Goal: Information Seeking & Learning: Learn about a topic

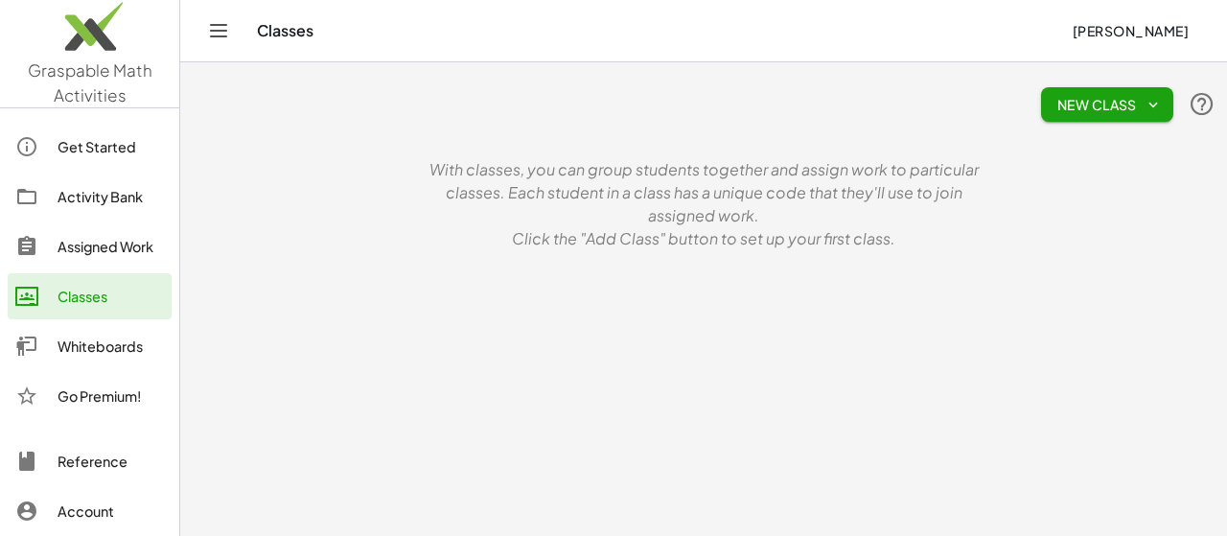
click at [102, 198] on div "Activity Bank" at bounding box center [110, 196] width 106 height 23
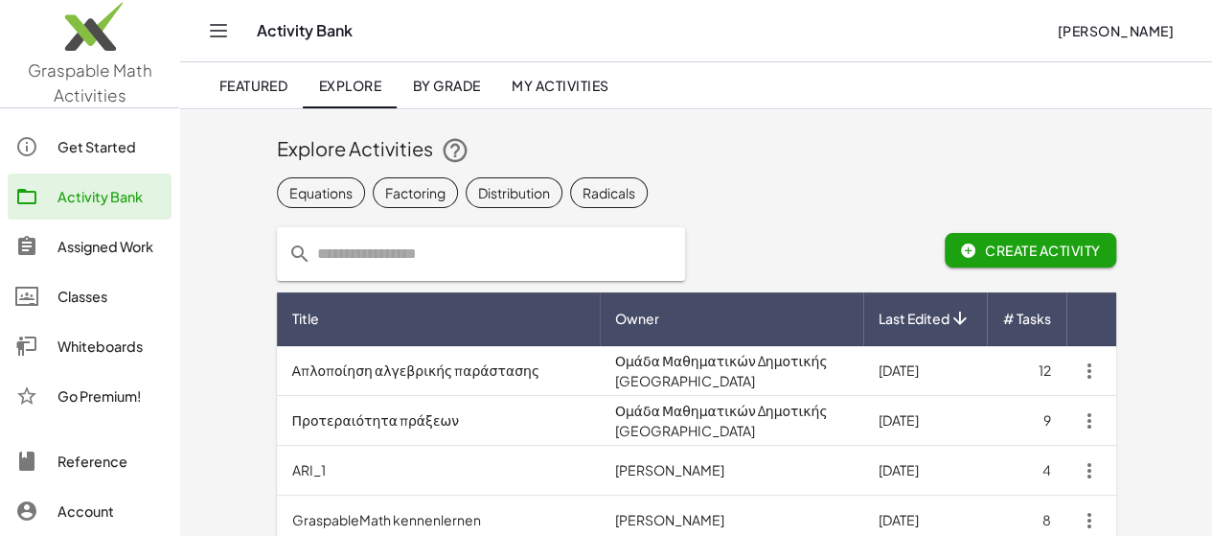
click at [381, 258] on input "text" at bounding box center [492, 254] width 362 height 54
type input "**********"
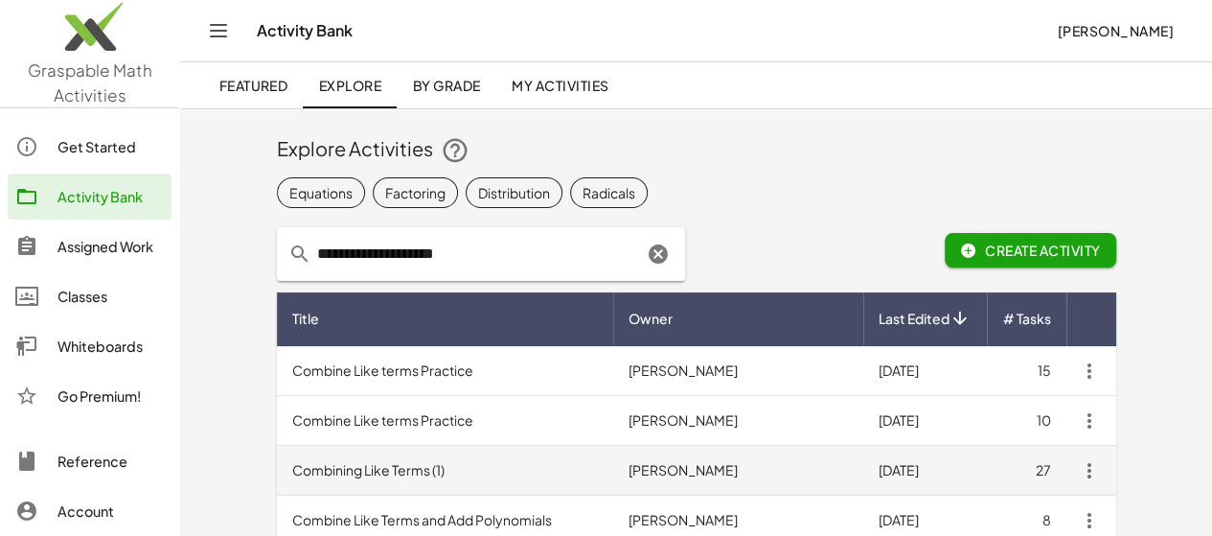
click at [339, 469] on td "Combining Like Terms (1)" at bounding box center [445, 471] width 336 height 50
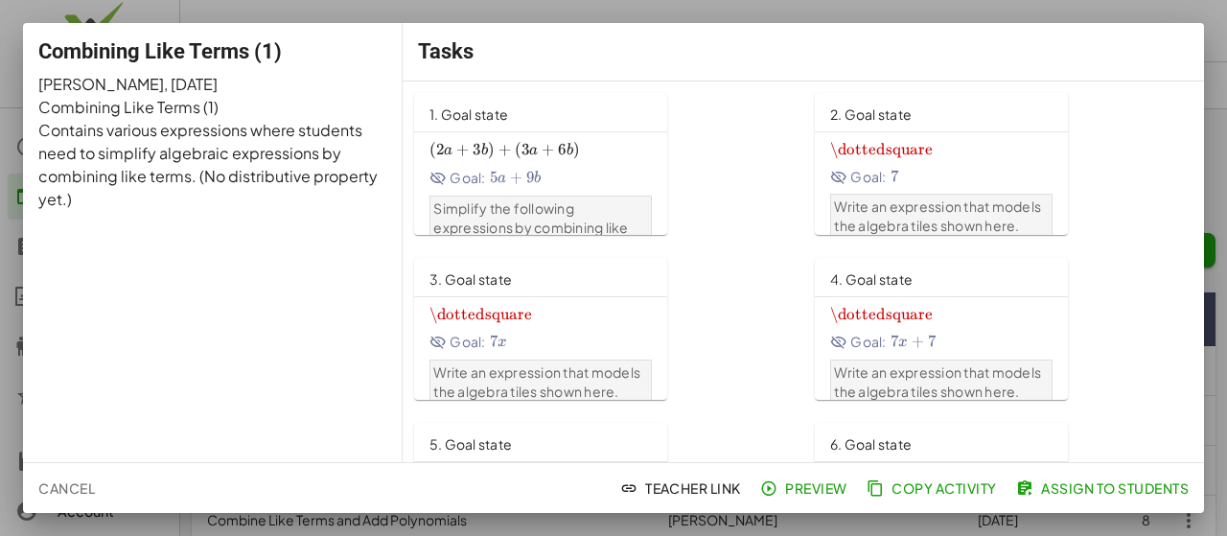
click at [70, 500] on button "Cancel" at bounding box center [67, 488] width 72 height 34
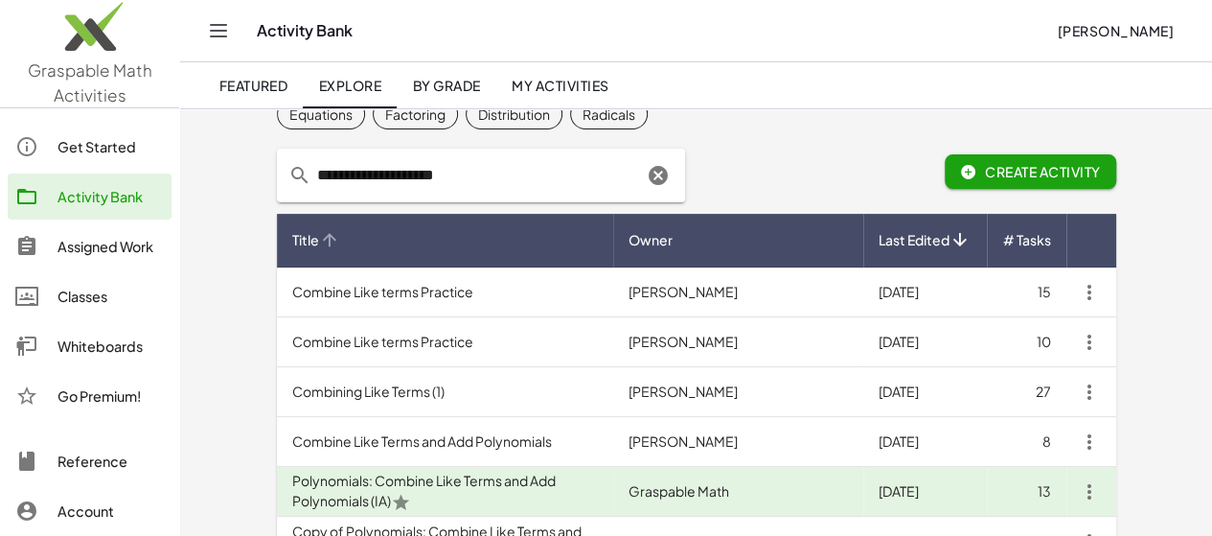
scroll to position [68, 0]
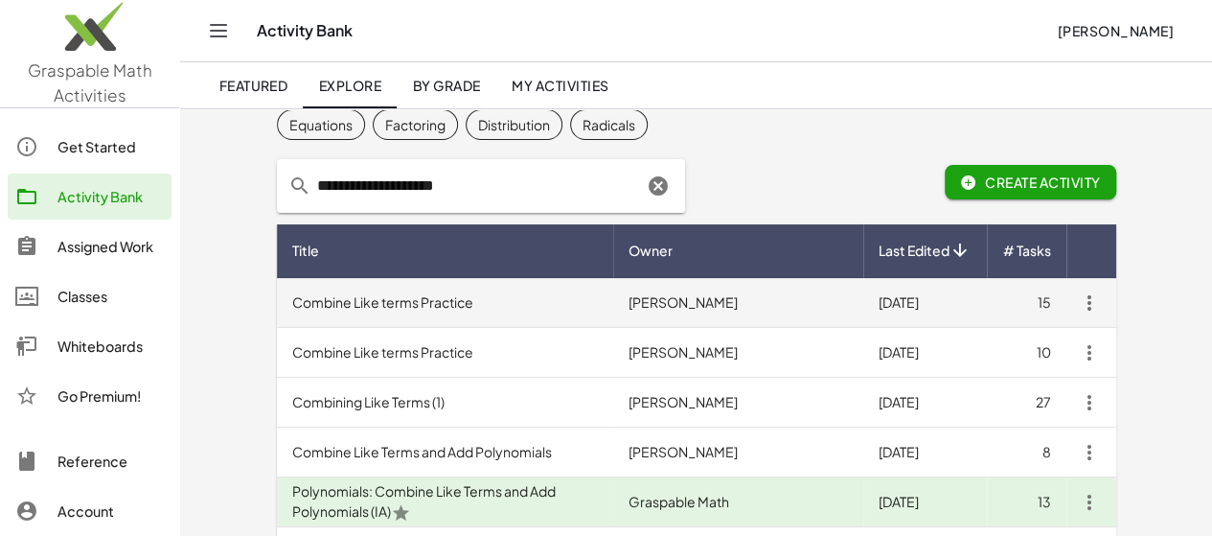
click at [330, 300] on td "Combine Like terms Practice" at bounding box center [445, 303] width 336 height 50
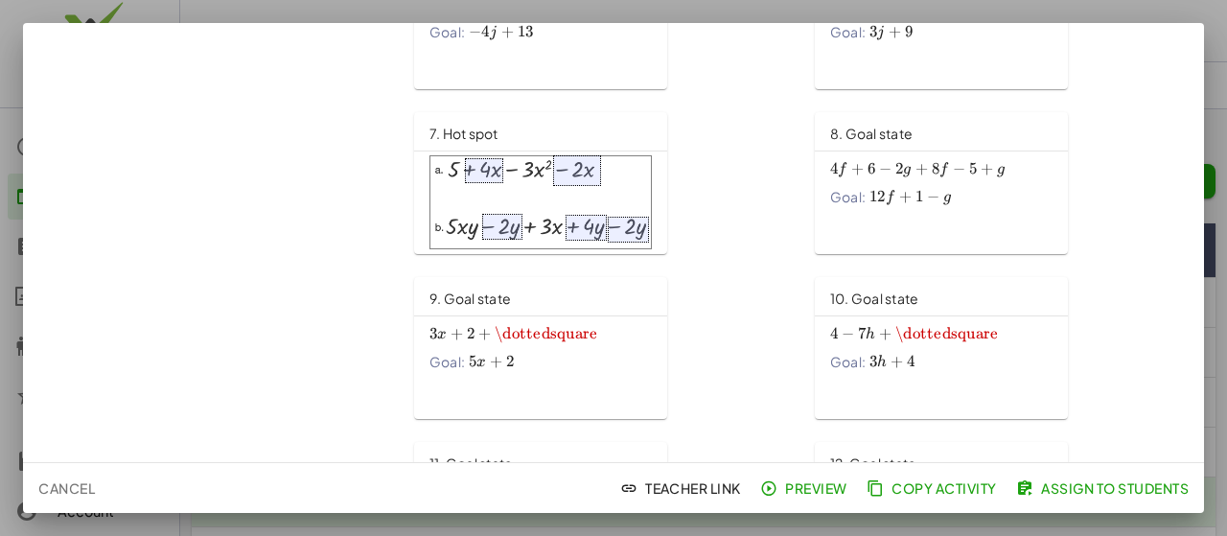
scroll to position [515, 0]
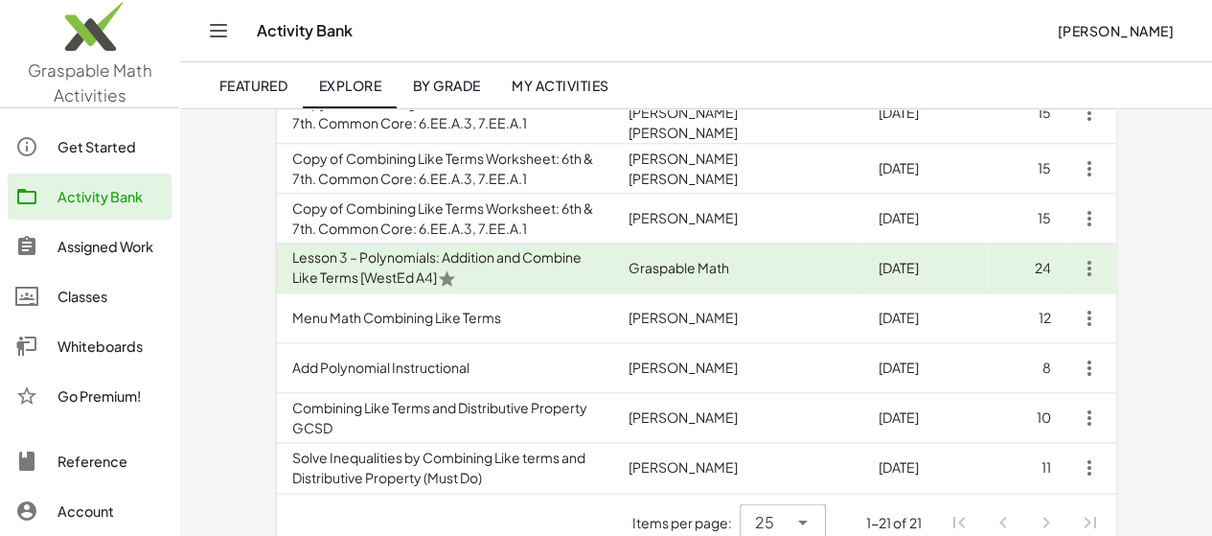
scroll to position [918, 0]
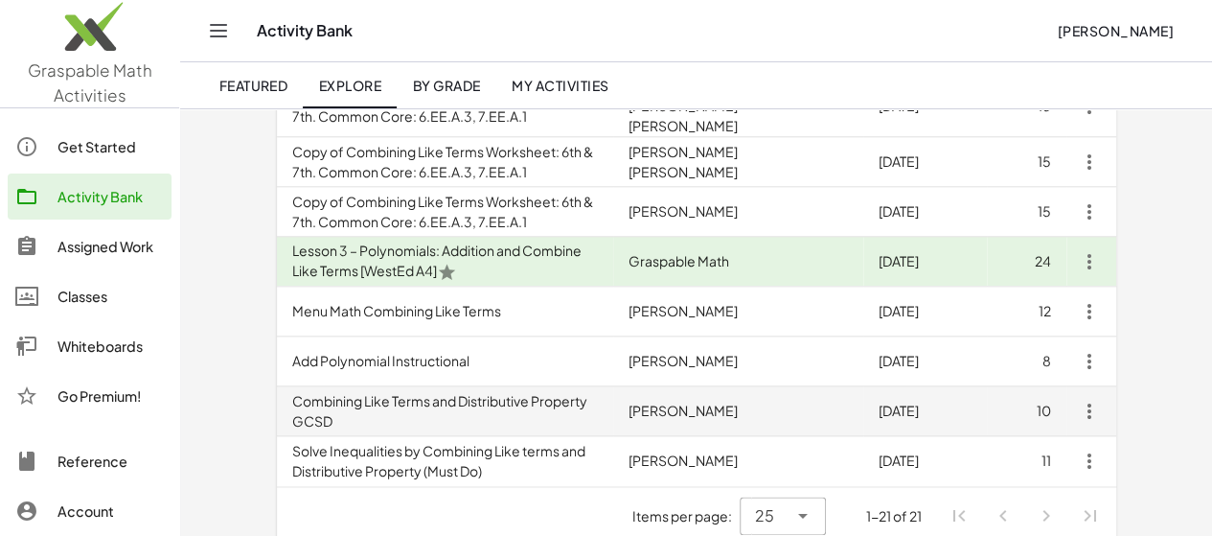
click at [462, 402] on td "Combining Like Terms and Distributive Property GCSD" at bounding box center [445, 411] width 336 height 50
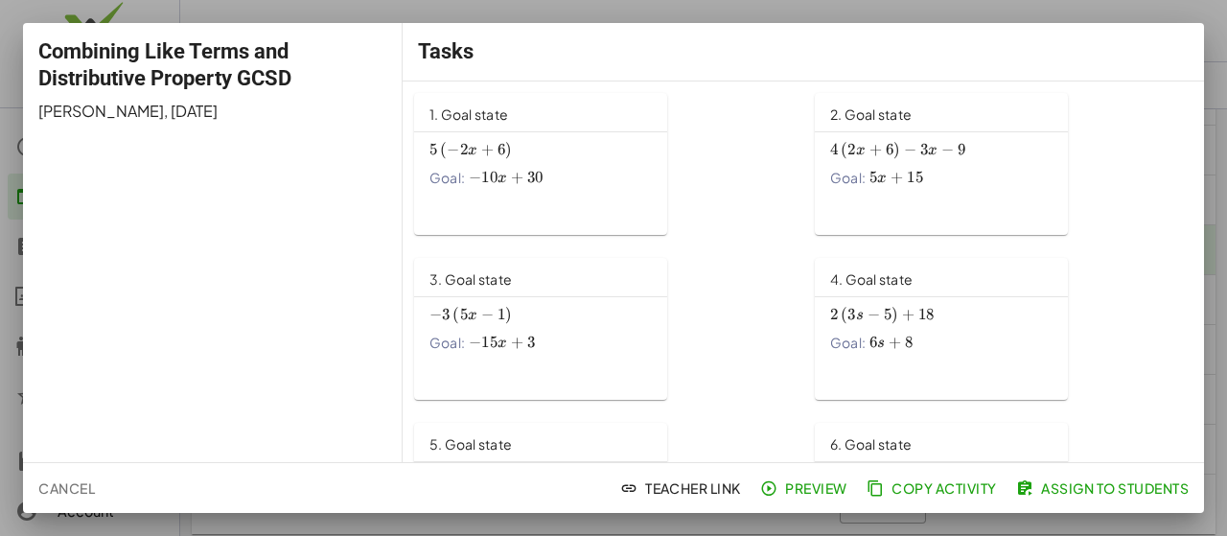
click at [814, 490] on span "Preview" at bounding box center [805, 487] width 83 height 17
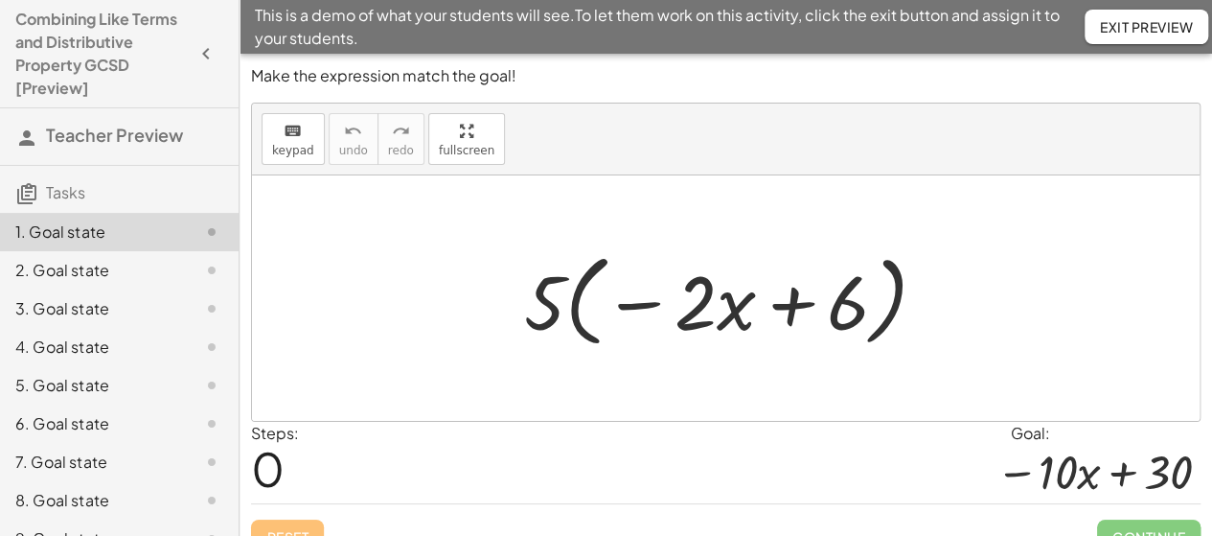
click at [90, 341] on div "4. Goal state" at bounding box center [92, 346] width 154 height 23
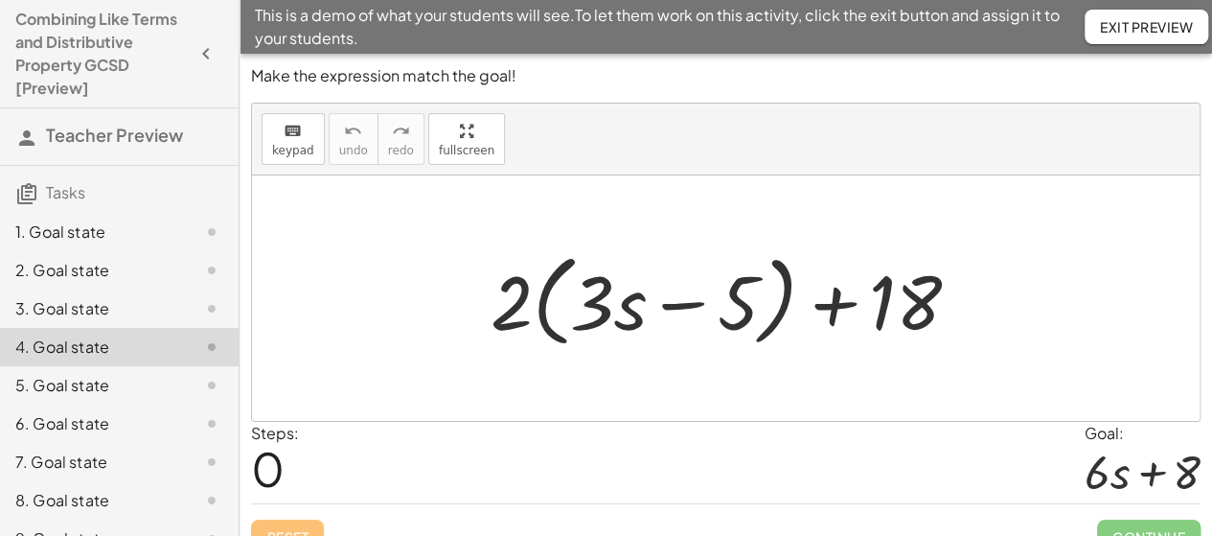
click at [94, 392] on div "5. Goal state" at bounding box center [92, 385] width 154 height 23
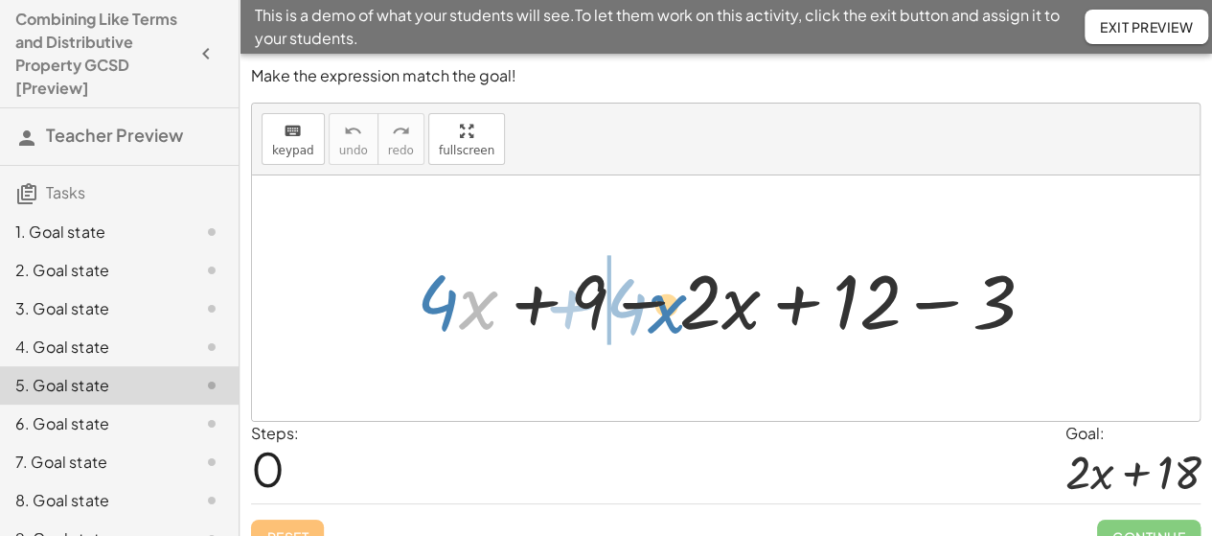
drag, startPoint x: 465, startPoint y: 308, endPoint x: 647, endPoint y: 313, distance: 182.2
click at [647, 313] on div at bounding box center [733, 298] width 652 height 99
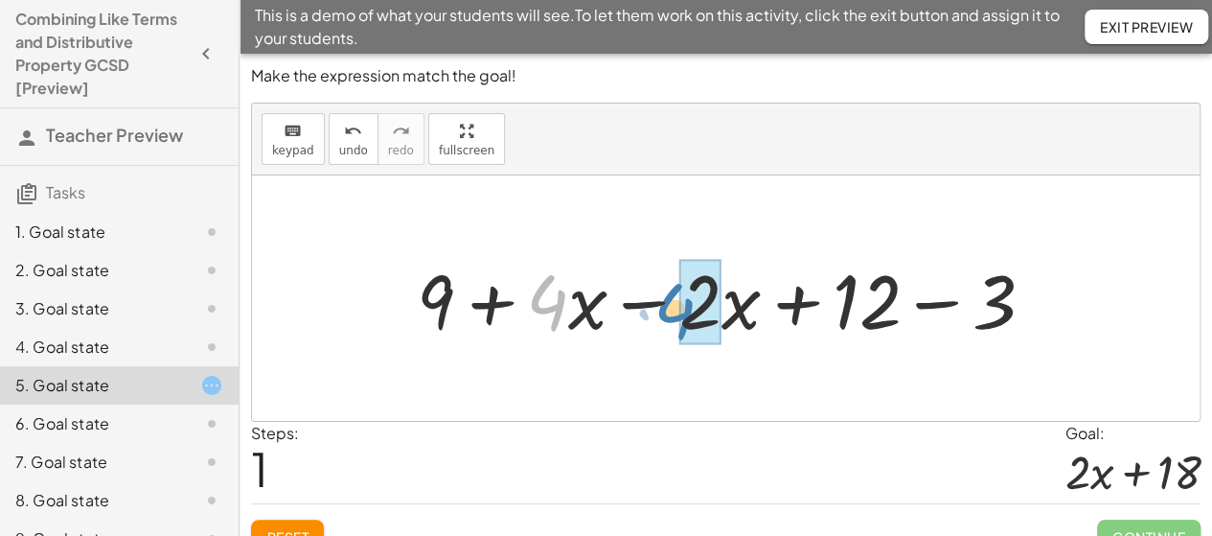
drag, startPoint x: 540, startPoint y: 301, endPoint x: 668, endPoint y: 310, distance: 127.7
click at [668, 310] on div at bounding box center [733, 298] width 652 height 99
